Goal: Find contact information: Find contact information

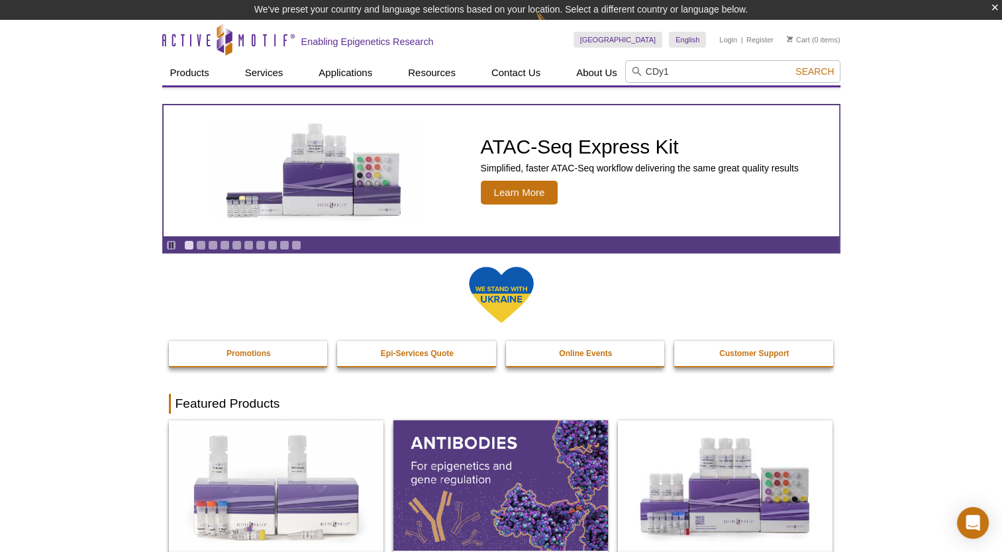
type input "CDy1"
click at [791, 66] on button "Search" at bounding box center [814, 72] width 46 height 12
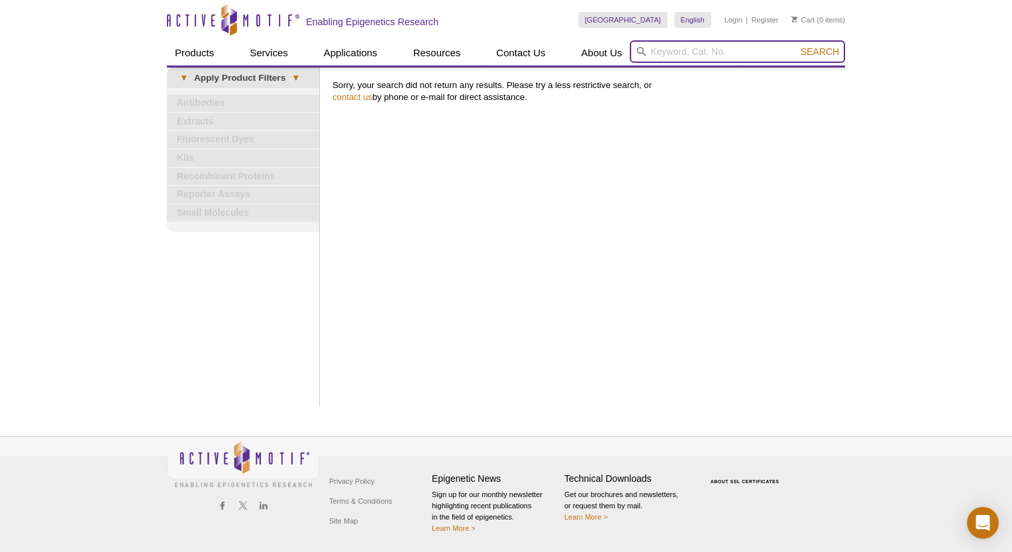
click at [699, 52] on input "search" at bounding box center [737, 51] width 215 height 23
paste input "CDy1"
type input "CDy1"
click at [796, 46] on button "Search" at bounding box center [819, 52] width 46 height 12
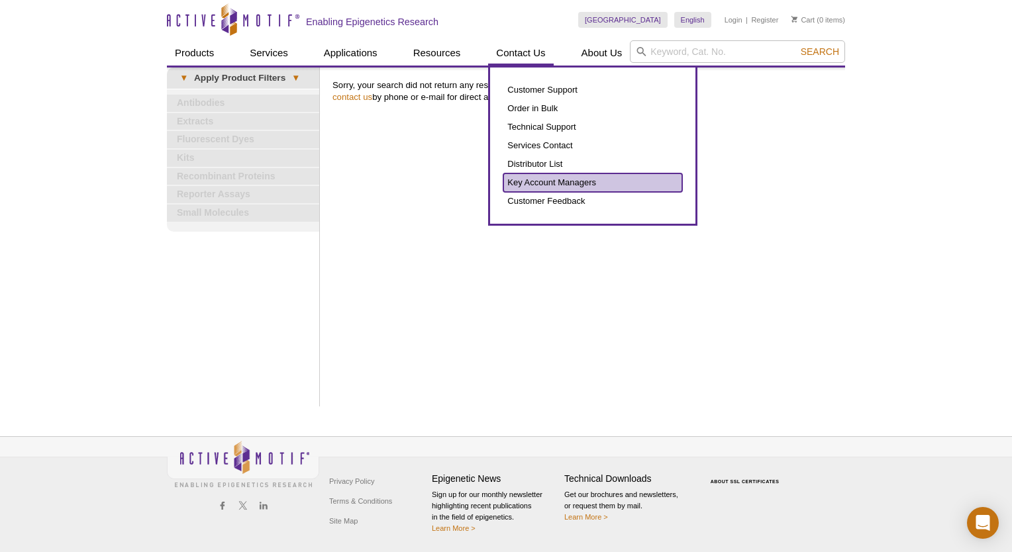
click at [538, 179] on link "Key Account Managers" at bounding box center [592, 182] width 179 height 19
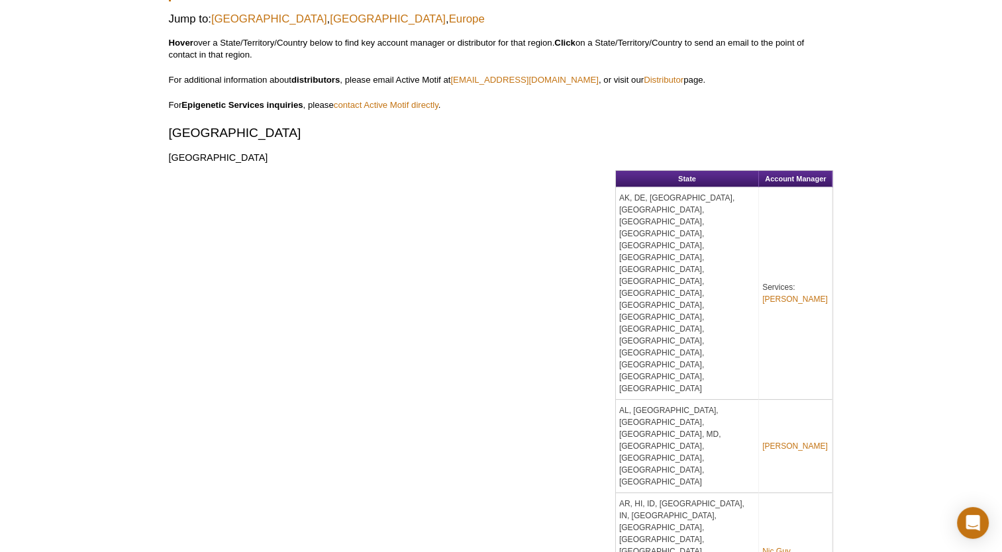
scroll to position [662, 0]
